Goal: Obtain resource: Obtain resource

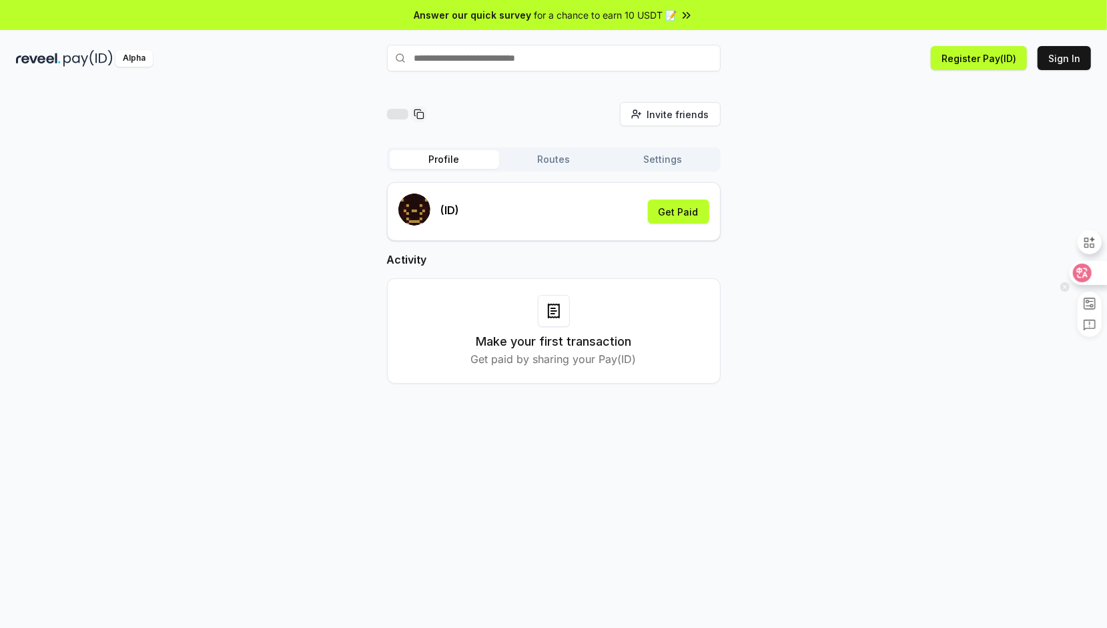
click at [1085, 275] on icon at bounding box center [1082, 273] width 19 height 19
click at [1085, 272] on icon at bounding box center [1082, 273] width 11 height 11
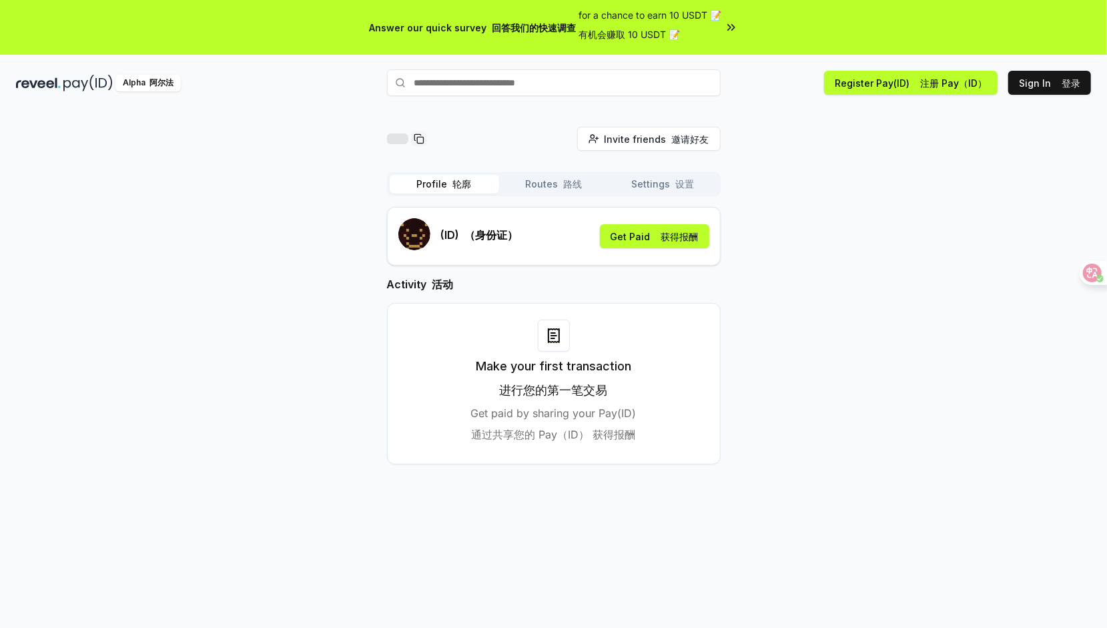
click at [549, 328] on icon at bounding box center [554, 336] width 16 height 16
click at [547, 375] on h3 "Make your first transaction 进行您的第一笔交易" at bounding box center [553, 381] width 155 height 48
drag, startPoint x: 547, startPoint y: 375, endPoint x: 687, endPoint y: 234, distance: 199.1
click at [687, 234] on font "获得报酬" at bounding box center [679, 236] width 37 height 11
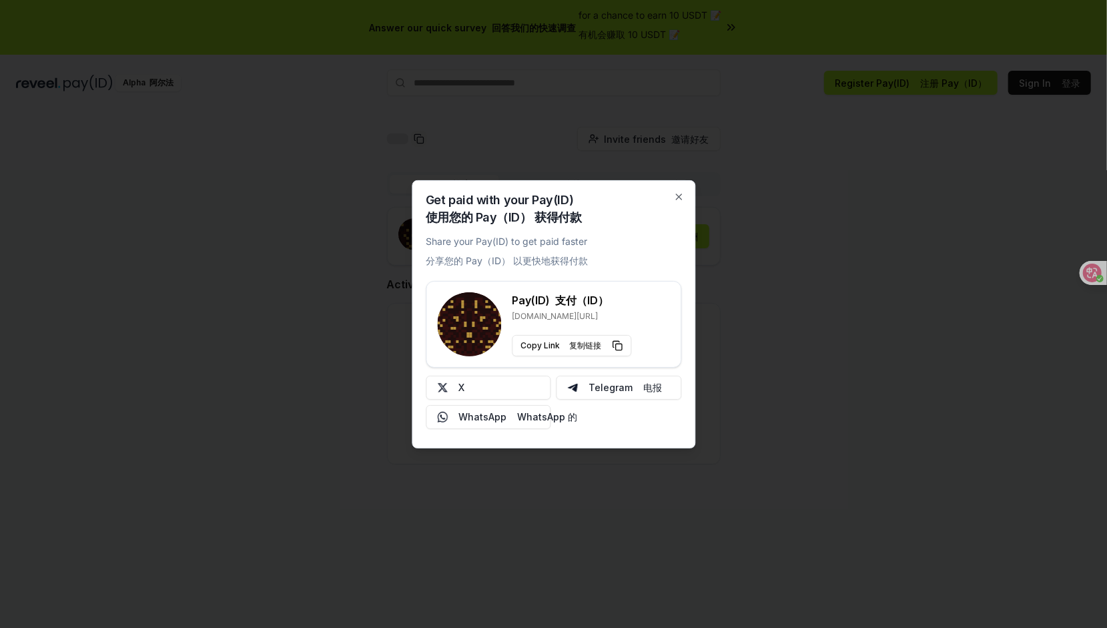
click at [505, 400] on div "X Telegram 电报 WhatsApp WhatsApp 的" at bounding box center [554, 402] width 256 height 53
click at [508, 391] on button "X" at bounding box center [488, 388] width 125 height 24
click at [514, 384] on button "X" at bounding box center [488, 388] width 125 height 24
